Goal: Task Accomplishment & Management: Manage account settings

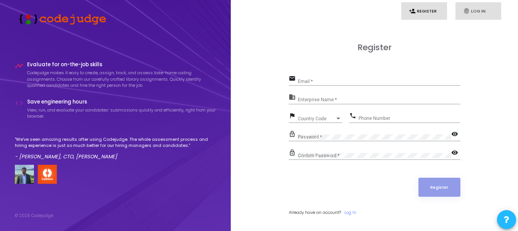
click at [476, 10] on link "fingerprint Log In" at bounding box center [478, 11] width 46 height 18
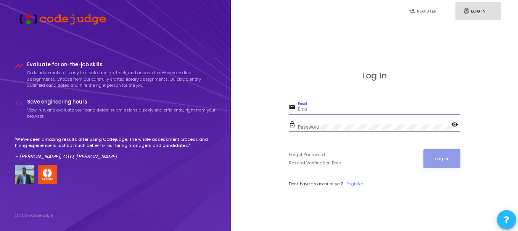
click at [339, 111] on input "Email" at bounding box center [379, 109] width 162 height 5
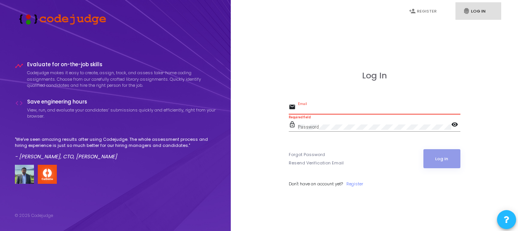
paste input "[PERSON_NAME][EMAIL_ADDRESS][DOMAIN_NAME]"
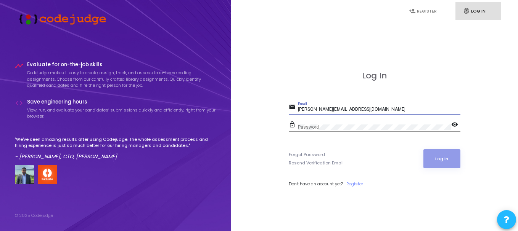
type input "[PERSON_NAME][EMAIL_ADDRESS][DOMAIN_NAME]"
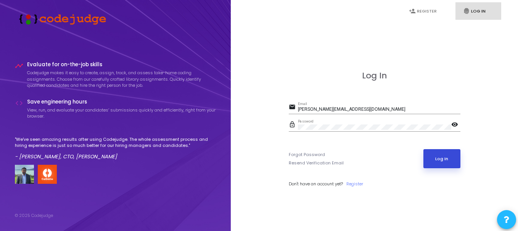
click at [436, 159] on button "Log In" at bounding box center [441, 159] width 37 height 19
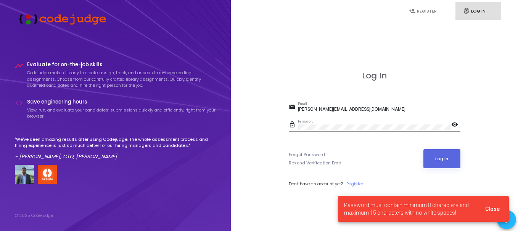
click at [456, 127] on mat-icon "visibility" at bounding box center [455, 125] width 9 height 9
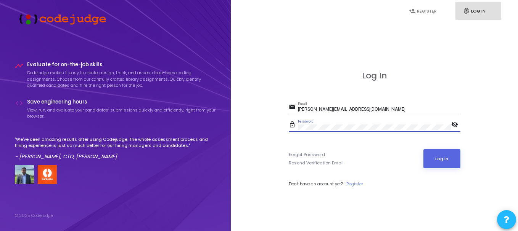
click at [210, 125] on div "timeline Evaluate for on-the-job skills Codejudge makes it easy to create, assi…" at bounding box center [259, 115] width 518 height 231
click at [432, 154] on button "Log In" at bounding box center [441, 159] width 37 height 19
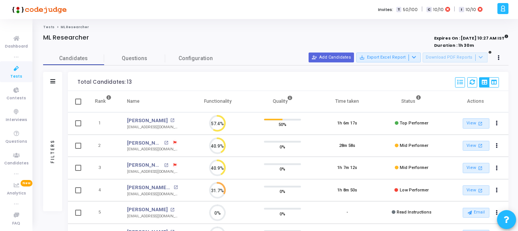
drag, startPoint x: 204, startPoint y: 100, endPoint x: 240, endPoint y: 102, distance: 36.3
click at [240, 102] on th "Functionality" at bounding box center [217, 101] width 64 height 21
click at [225, 101] on th "Functionality" at bounding box center [217, 101] width 64 height 21
